Goal: Communication & Community: Answer question/provide support

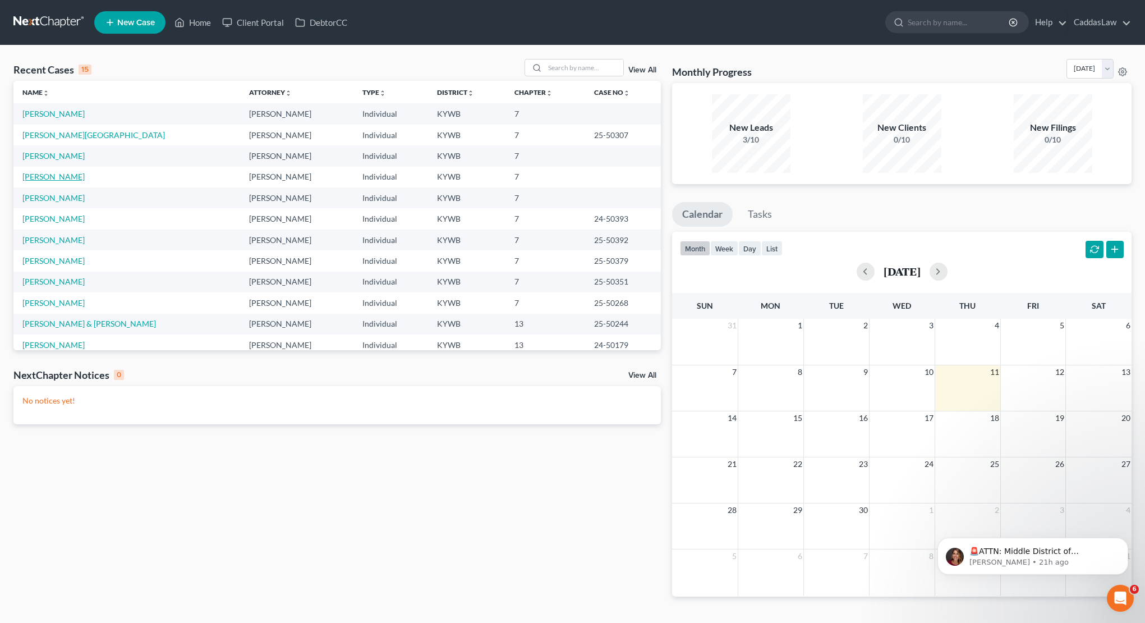
click at [56, 175] on link "[PERSON_NAME]" at bounding box center [53, 177] width 62 height 10
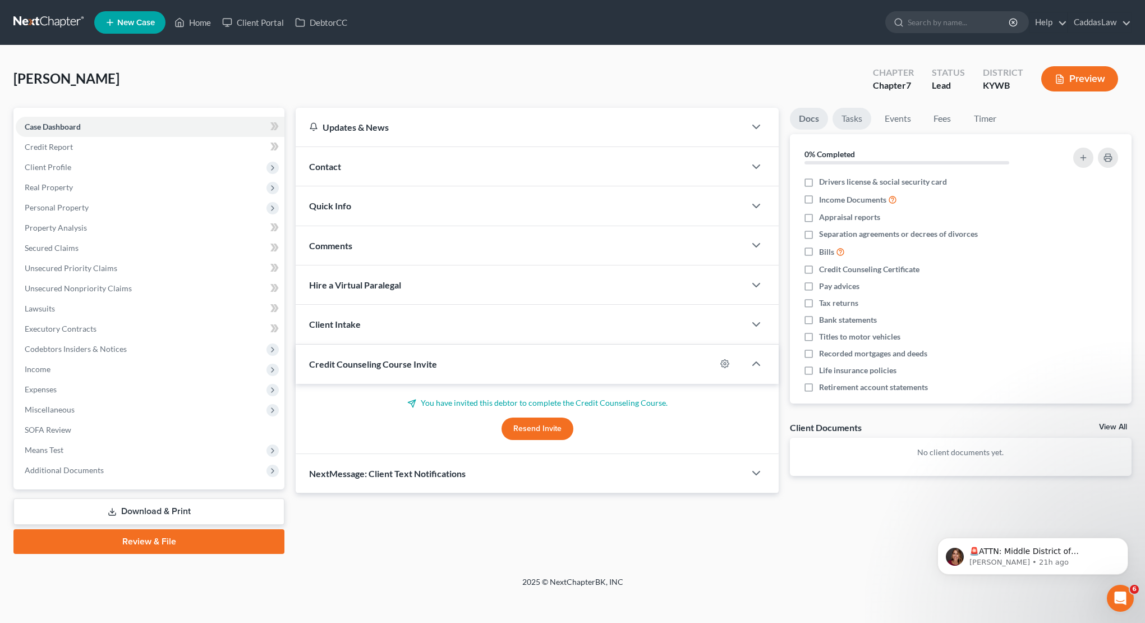
click at [857, 118] on link "Tasks" at bounding box center [852, 119] width 39 height 22
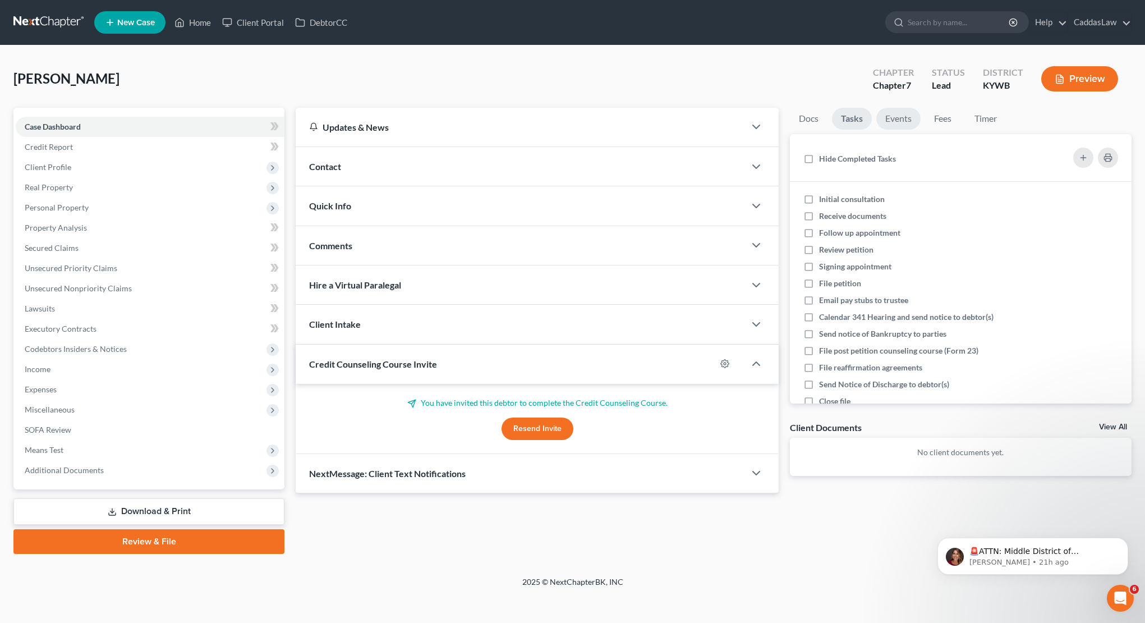
click at [889, 117] on link "Events" at bounding box center [898, 119] width 44 height 22
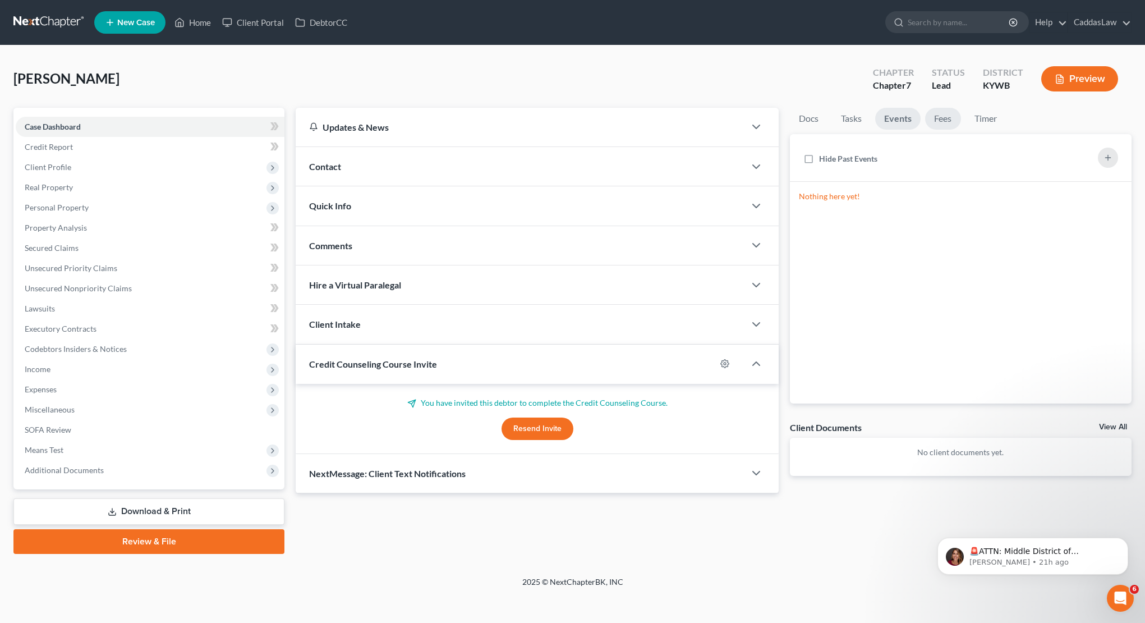
click at [936, 120] on link "Fees" at bounding box center [943, 119] width 36 height 22
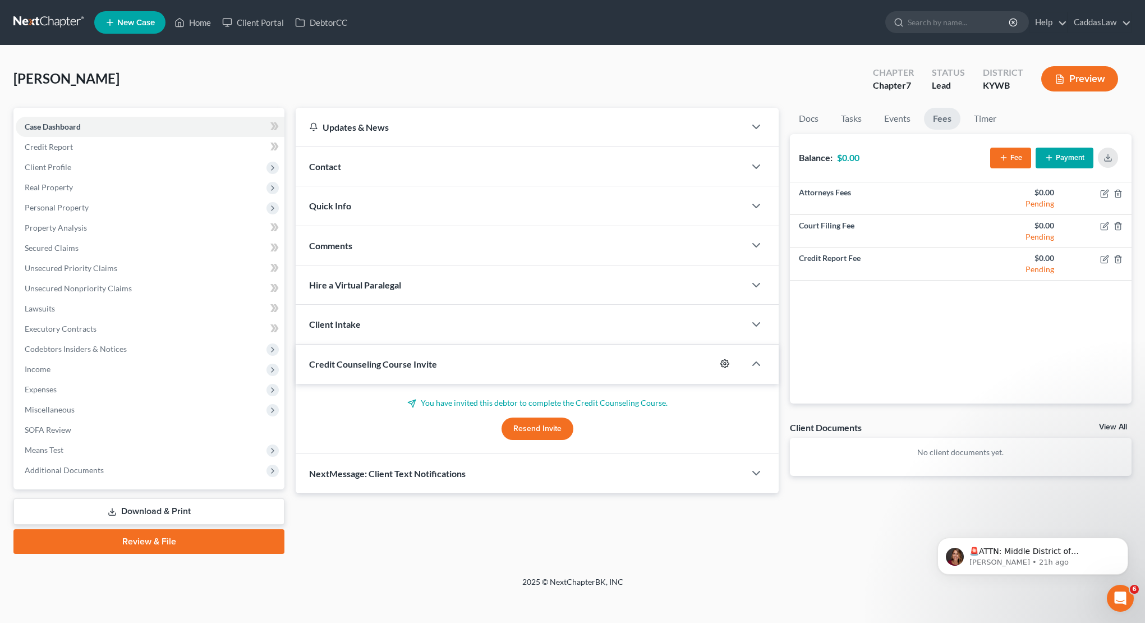
click at [725, 361] on icon "button" at bounding box center [724, 363] width 9 height 9
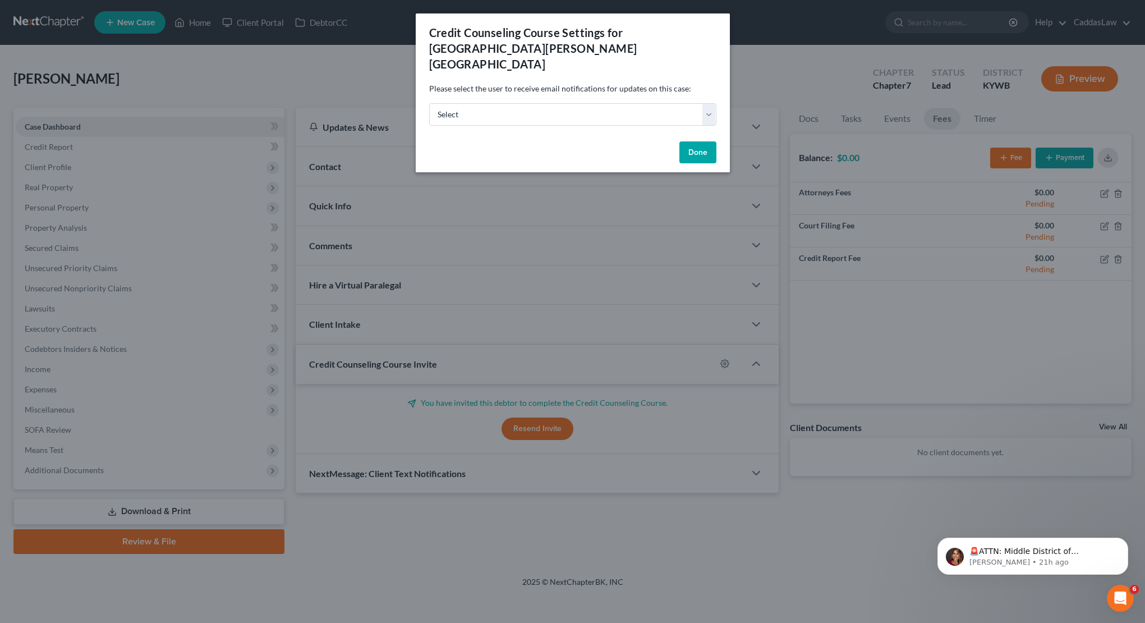
click at [785, 65] on div "Credit Counseling Course Settings for [PERSON_NAME] Please select the user to r…" at bounding box center [572, 311] width 1145 height 623
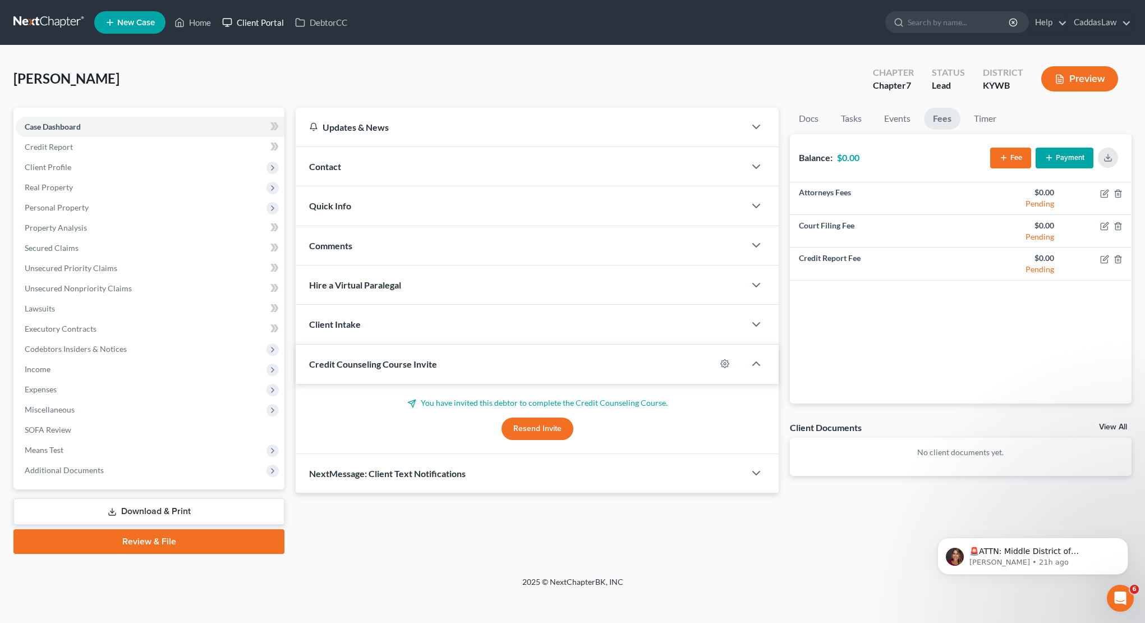
click at [254, 24] on link "Client Portal" at bounding box center [253, 22] width 73 height 20
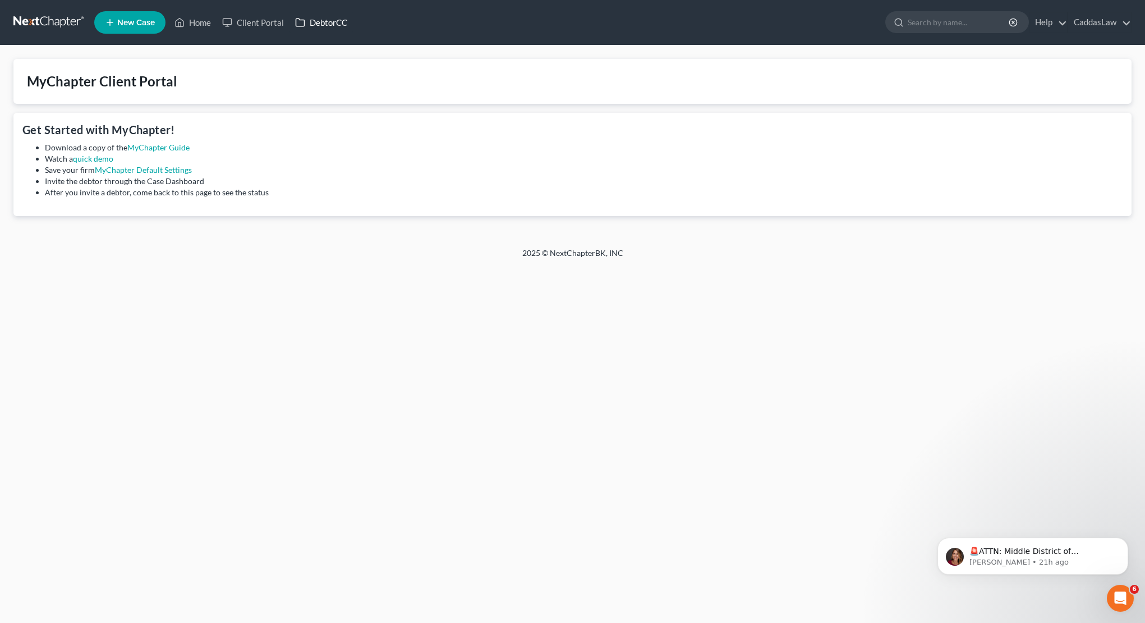
click at [329, 26] on link "DebtorCC" at bounding box center [320, 22] width 63 height 20
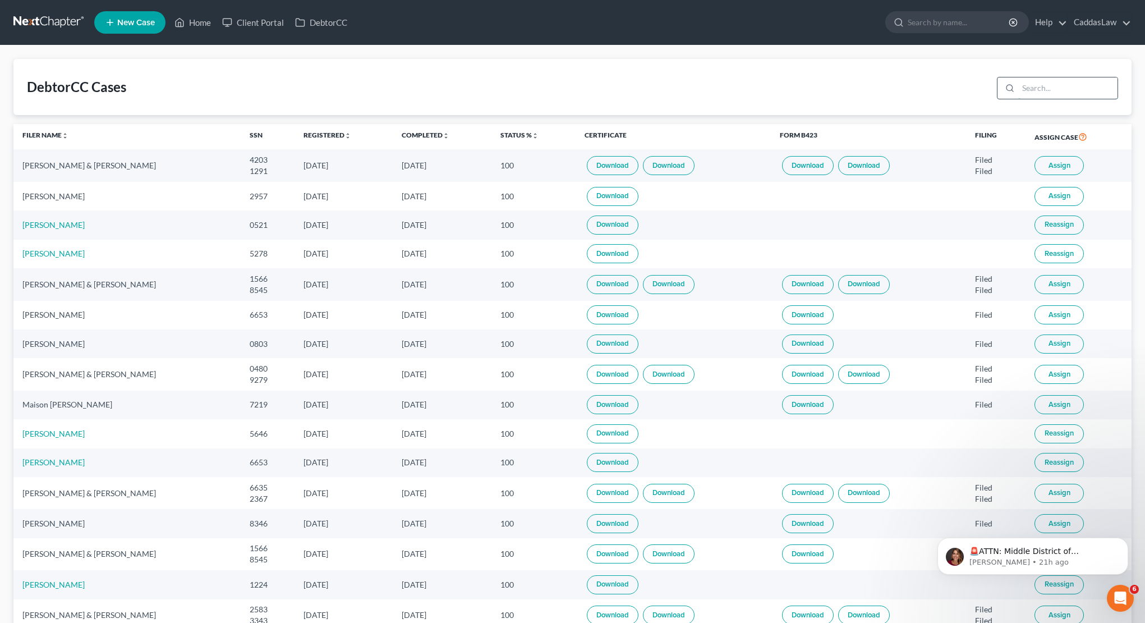
click at [1033, 90] on input "search" at bounding box center [1067, 87] width 99 height 21
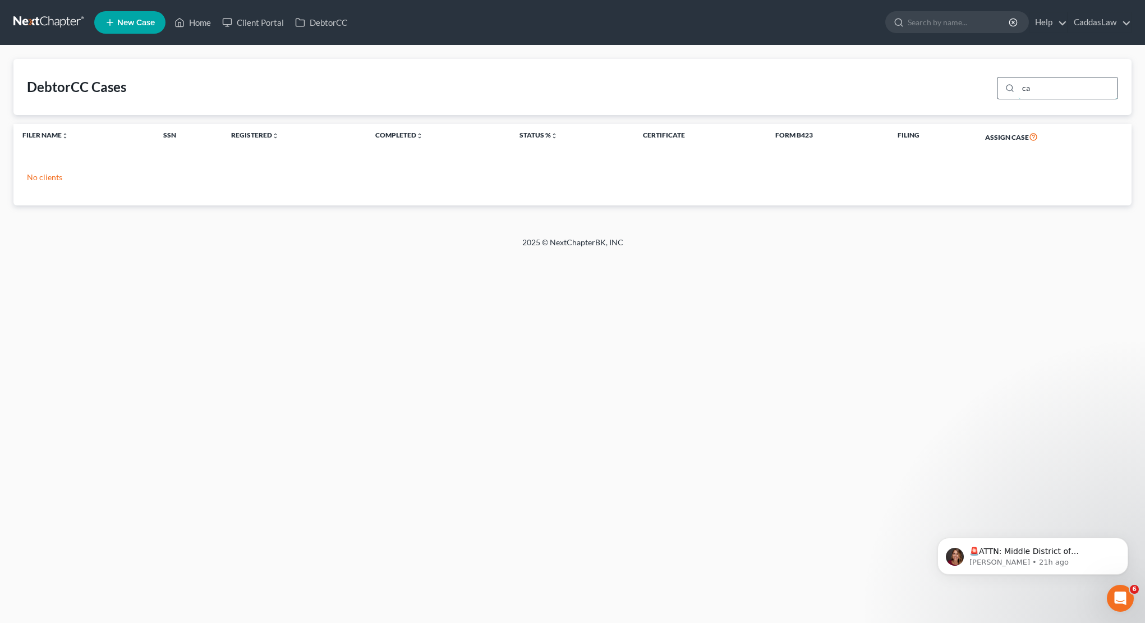
type input "c"
type input "stanna"
click at [205, 21] on link "Home" at bounding box center [193, 22] width 48 height 20
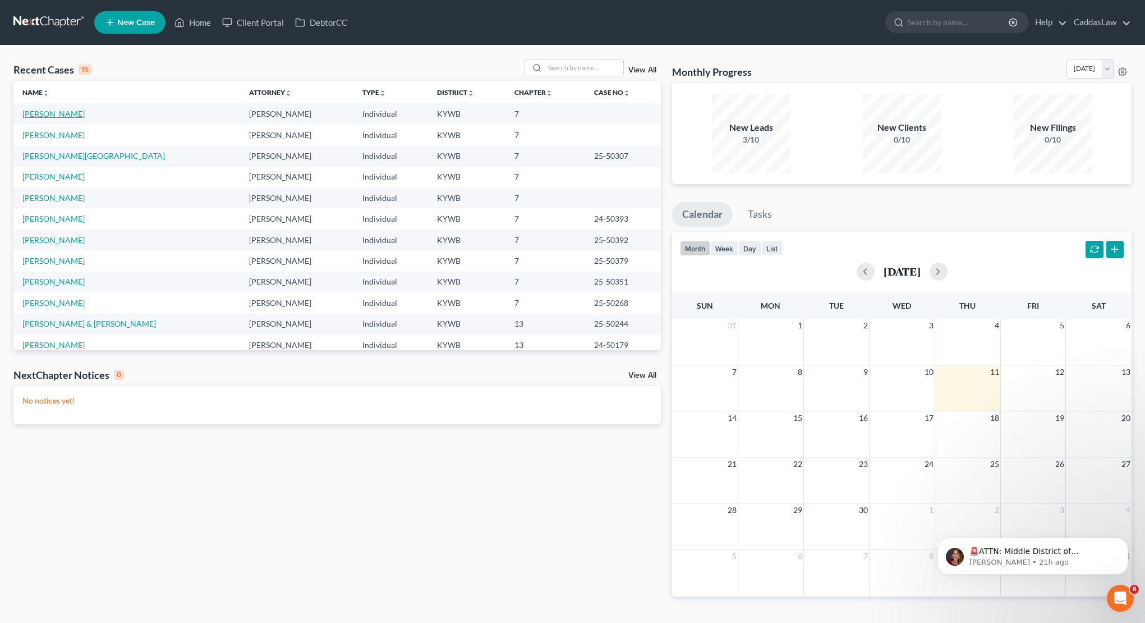
click at [42, 110] on link "[PERSON_NAME]" at bounding box center [53, 114] width 62 height 10
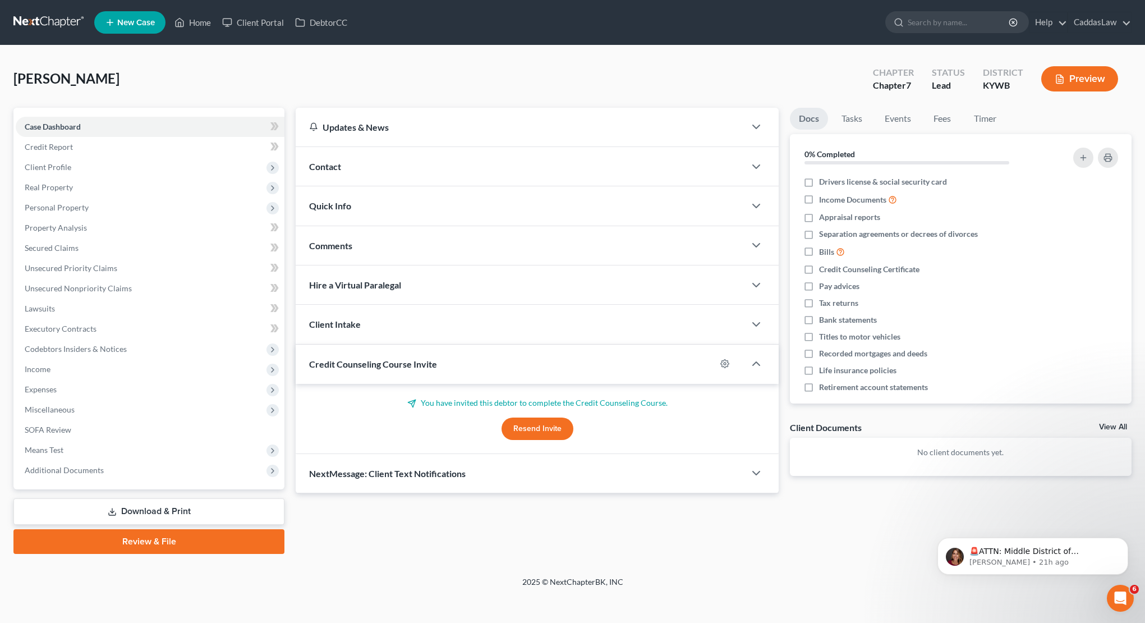
click at [543, 429] on button "Resend Invite" at bounding box center [538, 428] width 72 height 22
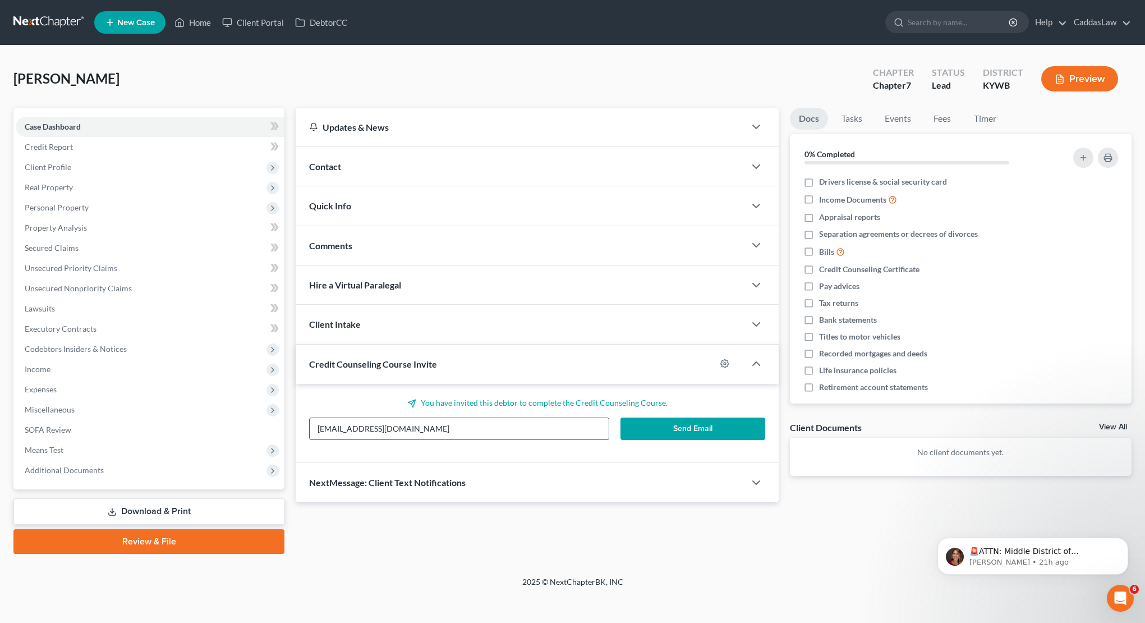
click at [504, 428] on input "[EMAIL_ADDRESS][DOMAIN_NAME]" at bounding box center [459, 428] width 299 height 21
click at [718, 428] on button "Send Email" at bounding box center [693, 428] width 145 height 22
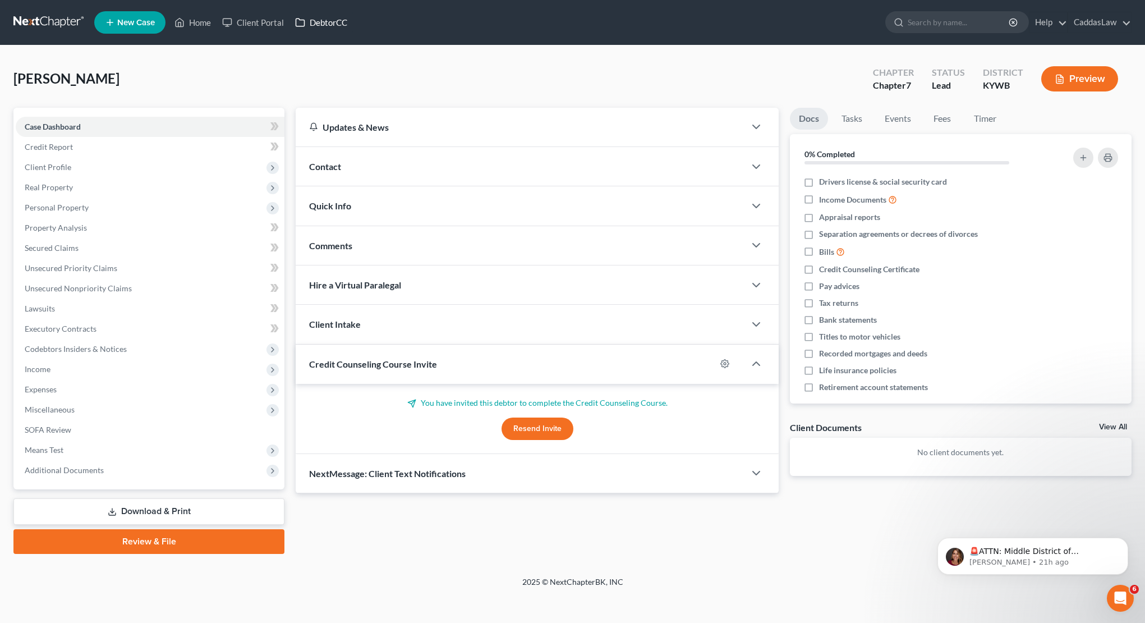
click at [326, 21] on link "DebtorCC" at bounding box center [320, 22] width 63 height 20
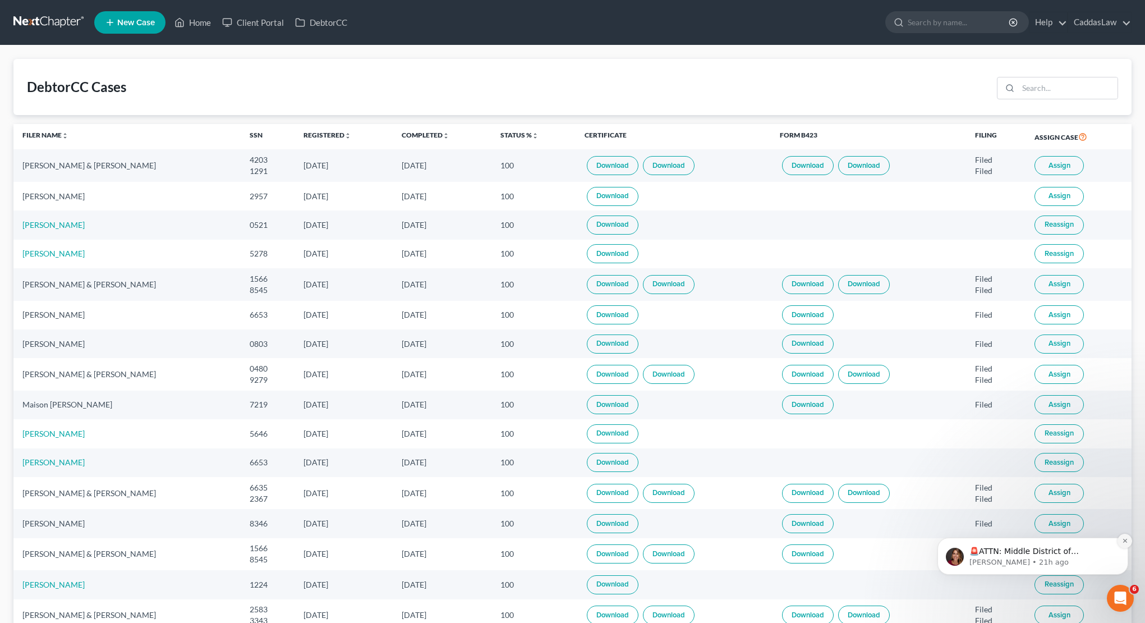
click at [1124, 544] on icon "Dismiss notification" at bounding box center [1125, 540] width 6 height 6
